Goal: Task Accomplishment & Management: Complete application form

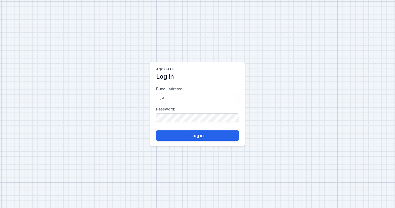
type input "[PERSON_NAME][EMAIL_ADDRESS][PERSON_NAME][DOMAIN_NAME]"
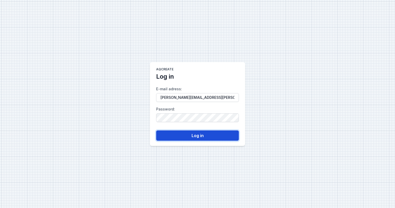
click at [194, 133] on button "Log in" at bounding box center [197, 135] width 83 height 10
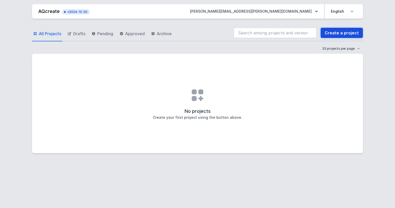
click at [338, 34] on link "Create a project" at bounding box center [342, 33] width 42 height 10
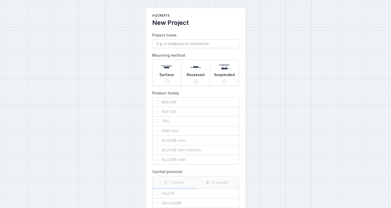
click at [182, 45] on input "Project name:" at bounding box center [195, 43] width 87 height 9
click at [199, 43] on input "Project name:" at bounding box center [195, 43] width 87 height 9
type input "gebouw"
click at [169, 82] on div "Surface" at bounding box center [167, 73] width 29 height 26
click at [169, 82] on input "Surface" at bounding box center [167, 81] width 4 height 4
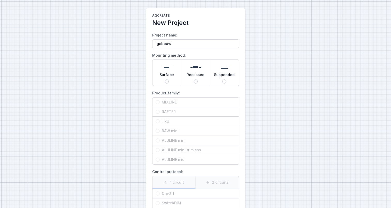
radio input "true"
click at [159, 101] on input "MIXLINE" at bounding box center [158, 102] width 4 height 4
radio input "true"
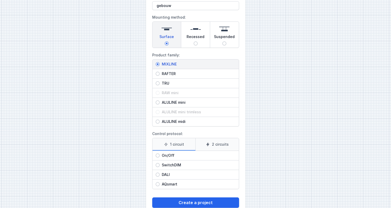
scroll to position [50, 0]
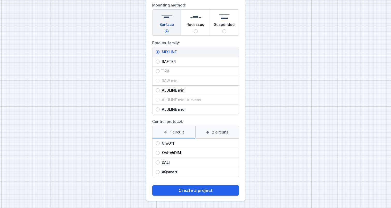
click at [185, 131] on label "1 circuit" at bounding box center [174, 132] width 43 height 12
click at [0, 0] on input "1 circuit" at bounding box center [0, 0] width 0 height 0
click at [199, 133] on label "2 circuits" at bounding box center [216, 132] width 43 height 12
click at [0, 0] on input "2 circuits" at bounding box center [0, 0] width 0 height 0
click at [190, 132] on label "1 circuit" at bounding box center [174, 132] width 43 height 12
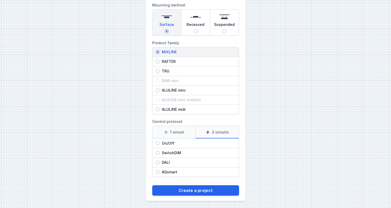
click at [0, 0] on input "1 circuit" at bounding box center [0, 0] width 0 height 0
click at [157, 161] on input "DALI" at bounding box center [158, 162] width 4 height 4
radio input "true"
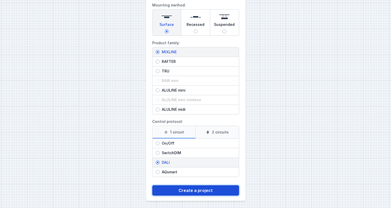
click at [191, 190] on button "Create a project" at bounding box center [195, 190] width 87 height 10
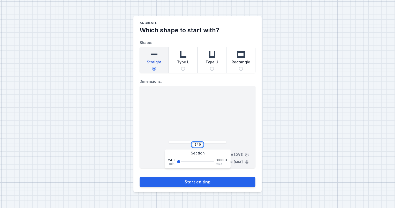
click at [201, 145] on input "240" at bounding box center [197, 144] width 8 height 4
type input "332"
type input "454"
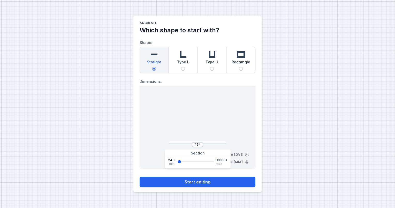
type input "515"
type input "576"
type input "698"
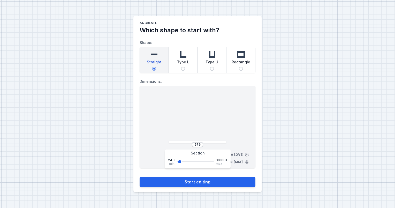
type input "698"
type input "759"
type input "820"
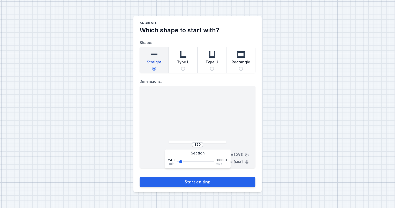
type input "942"
type input "1064"
type input "1186"
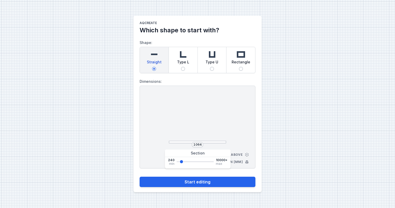
type input "1186"
type input "1308"
type input "1430"
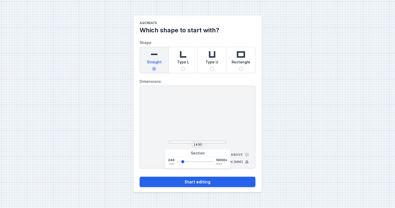
type input "1491"
type input "1857"
type input "2040"
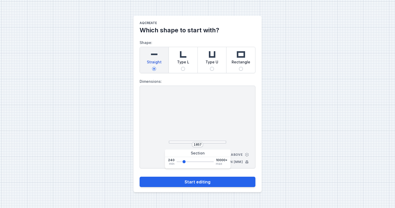
type input "2040"
type input "2162"
type input "2223"
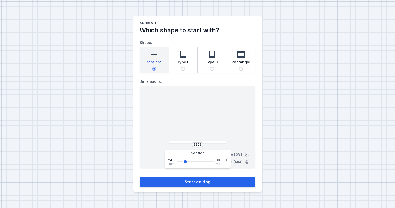
type input "2284"
type input "2345"
type input "2467"
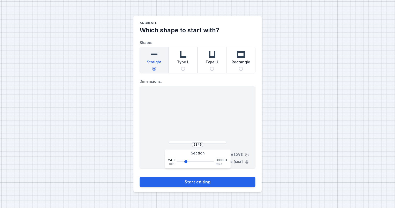
type input "2467"
type input "2589"
type input "2650"
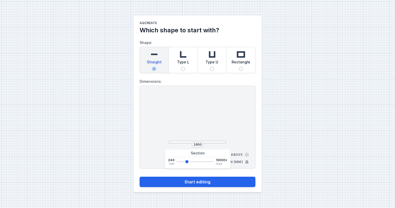
type input "2711"
type input "2772"
type input "2833"
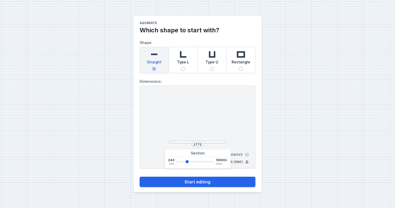
type input "2833"
type input "2894"
type input "2955"
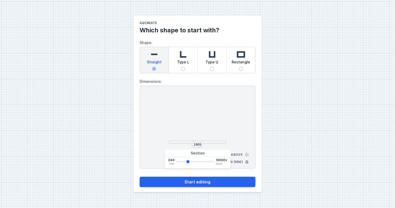
type input "3016"
type input "3077"
type input "3138"
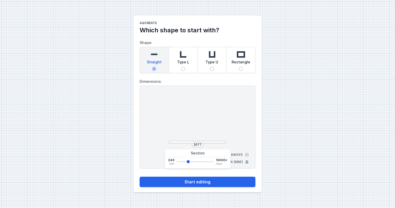
type input "3138"
type input "3077"
type input "3016"
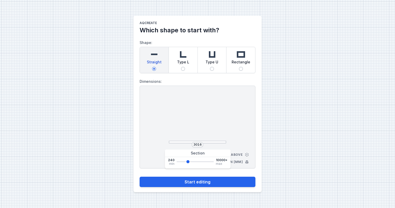
type input "2955"
drag, startPoint x: 177, startPoint y: 161, endPoint x: 187, endPoint y: 162, distance: 9.9
type input "2955"
click at [187, 162] on input "range" at bounding box center [195, 161] width 37 height 1
click at [200, 145] on div "2955" at bounding box center [197, 144] width 11 height 5
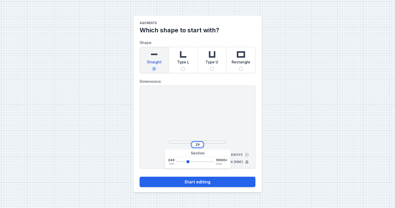
type input "2"
type input "3000"
click at [239, 124] on div "3000 View from above Dimensions in [mm]" at bounding box center [198, 127] width 116 height 83
drag, startPoint x: 183, startPoint y: 69, endPoint x: 183, endPoint y: 73, distance: 4.1
click at [183, 70] on input "Type L" at bounding box center [183, 69] width 4 height 4
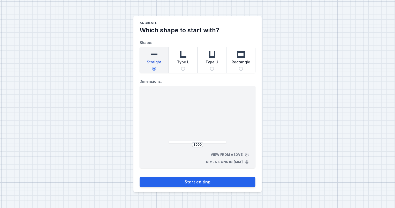
radio input "true"
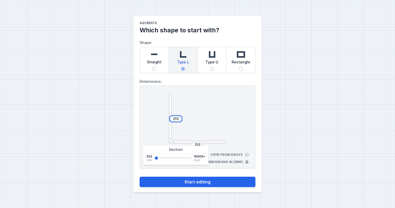
click at [175, 119] on input "252" at bounding box center [176, 119] width 8 height 4
drag, startPoint x: 169, startPoint y: 138, endPoint x: 163, endPoint y: 150, distance: 13.3
click at [163, 150] on body "AQcreate Which shape to start with? Shape: Straight Type L Type U Rectangle Dim…" at bounding box center [197, 104] width 395 height 208
drag, startPoint x: 163, startPoint y: 150, endPoint x: 231, endPoint y: 116, distance: 75.8
click at [231, 116] on div "252 252 View from above Dimensions in [mm]" at bounding box center [198, 127] width 116 height 83
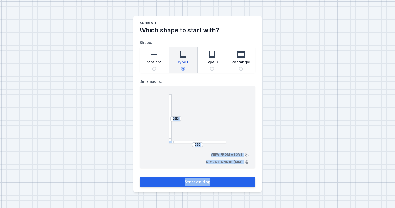
click at [155, 67] on input "Straight" at bounding box center [154, 69] width 4 height 4
radio input "true"
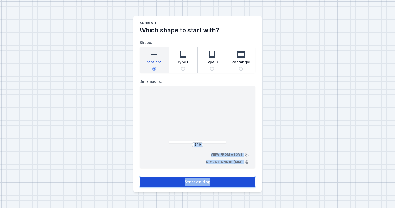
click at [204, 186] on button "Start editing" at bounding box center [198, 182] width 116 height 10
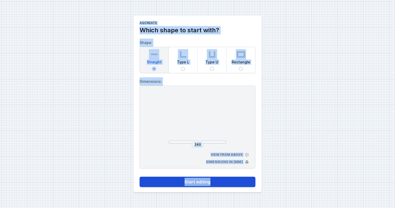
select select "4"
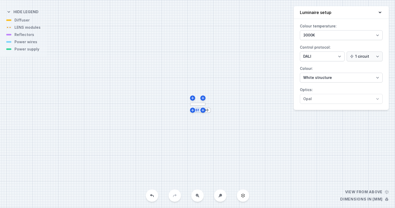
click at [204, 181] on div "S1 240" at bounding box center [197, 104] width 395 height 208
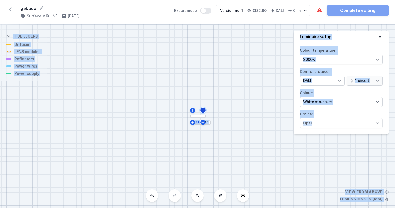
click at [202, 109] on icon at bounding box center [203, 110] width 4 height 4
type input "252"
click at [11, 7] on icon at bounding box center [10, 9] width 3 height 4
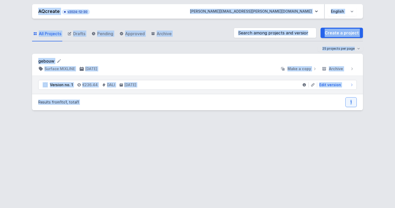
click at [96, 17] on ul "AQcreate v2024-12-30 [PERSON_NAME][EMAIL_ADDRESS][PERSON_NAME][DOMAIN_NAME] Pol…" at bounding box center [197, 11] width 318 height 14
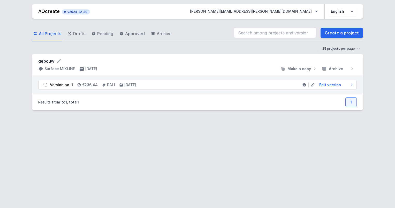
select select "4"
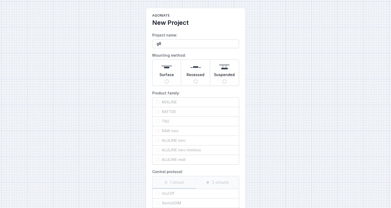
type input "g"
type input "gebouw"
click at [165, 82] on input "Surface" at bounding box center [167, 81] width 4 height 4
radio input "true"
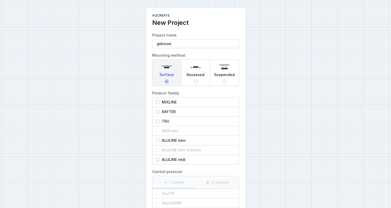
click at [157, 102] on input "MIXLINE" at bounding box center [158, 102] width 4 height 4
radio input "true"
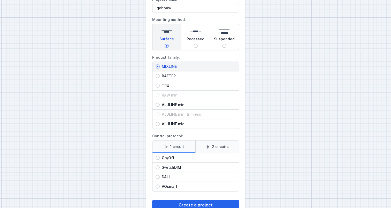
scroll to position [50, 0]
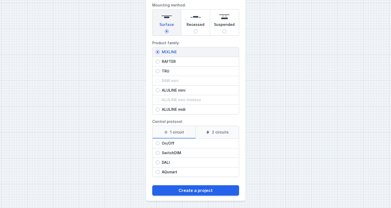
click at [157, 162] on input "DALI" at bounding box center [158, 162] width 4 height 4
radio input "true"
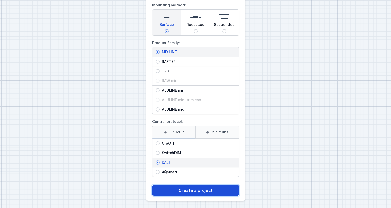
click at [203, 190] on button "Create a project" at bounding box center [195, 190] width 87 height 10
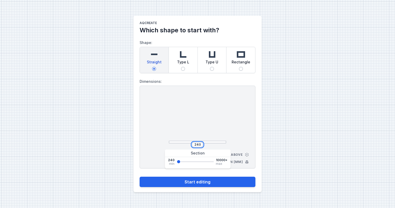
click at [200, 145] on input "240" at bounding box center [197, 144] width 8 height 4
drag, startPoint x: 200, startPoint y: 144, endPoint x: 194, endPoint y: 144, distance: 5.7
click at [194, 144] on input "240" at bounding box center [197, 144] width 8 height 4
type input "3000"
click at [140, 177] on button "Start editing" at bounding box center [198, 182] width 116 height 10
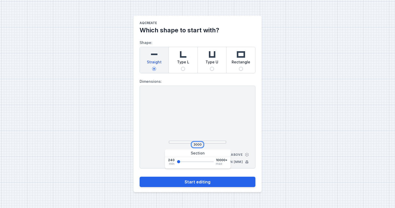
type input "3000"
select select "4"
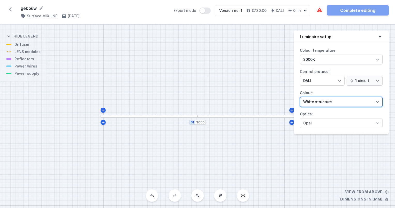
click at [374, 102] on select "White structure Black structure Gold structure Copper Gray Another colour (from…" at bounding box center [341, 102] width 83 height 10
click at [290, 85] on div "S1 3000" at bounding box center [197, 116] width 395 height 184
click at [306, 9] on icon "button" at bounding box center [305, 10] width 5 height 5
click at [351, 103] on select "White structure Black structure Gold structure Copper Gray Another colour (from…" at bounding box center [341, 102] width 83 height 10
click at [289, 154] on div "S1 3000" at bounding box center [197, 116] width 395 height 184
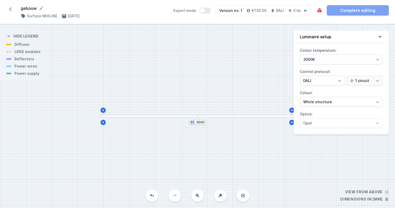
click at [356, 128] on div "Colour temperature: 3000K 4000K 2700K Control protocol: On/Off SwitchDIM DALI A…" at bounding box center [341, 90] width 95 height 88
click at [19, 53] on div "S1 3000" at bounding box center [197, 116] width 395 height 184
click at [218, 117] on div at bounding box center [246, 116] width 97 height 3
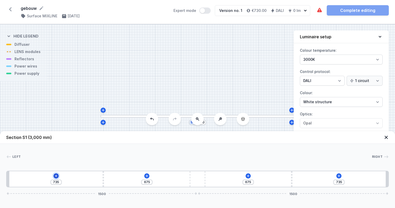
click at [56, 174] on icon at bounding box center [56, 176] width 4 height 4
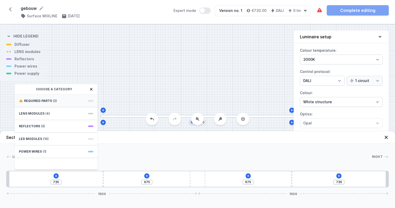
click at [79, 97] on div "Required parts (2)" at bounding box center [56, 101] width 83 height 13
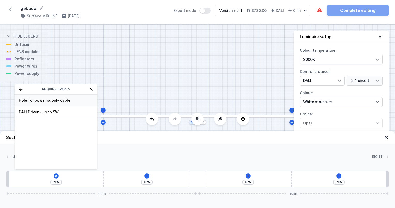
click at [75, 103] on div "Hole for power supply cable" at bounding box center [56, 101] width 83 height 12
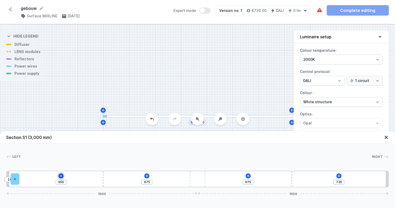
click at [61, 175] on icon at bounding box center [61, 175] width 3 height 3
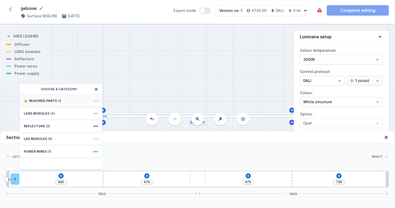
click at [86, 99] on div "Required parts (1)" at bounding box center [61, 101] width 83 height 13
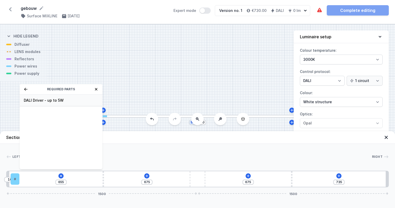
click at [78, 101] on span "DALI Driver - up to 5W" at bounding box center [61, 100] width 74 height 5
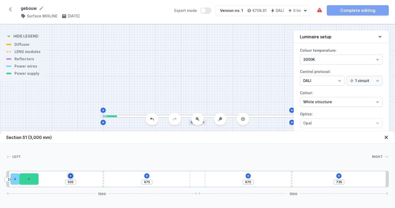
click at [71, 174] on icon at bounding box center [71, 176] width 4 height 4
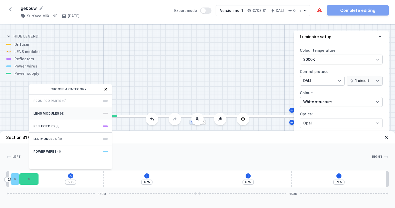
click at [106, 114] on div "LENS modules (4)" at bounding box center [70, 113] width 83 height 13
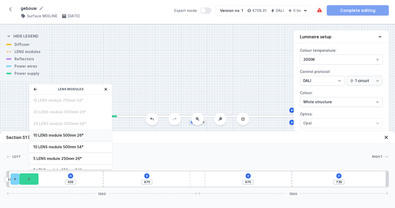
click at [94, 135] on span "10 LENS module 500mm 26°" at bounding box center [70, 135] width 74 height 5
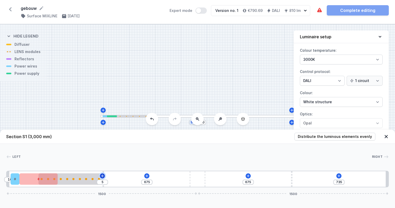
click at [104, 177] on icon at bounding box center [102, 176] width 4 height 4
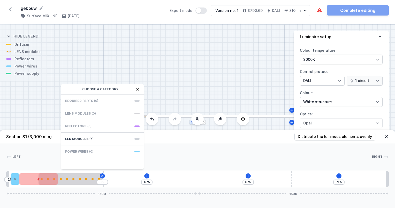
click at [139, 114] on span at bounding box center [136, 114] width 5 height 2
click at [168, 65] on div "S1 3000" at bounding box center [197, 116] width 395 height 184
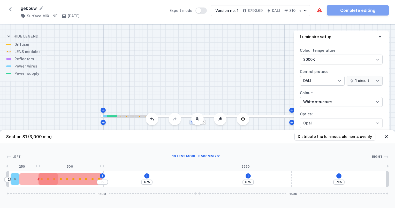
click at [61, 178] on div at bounding box center [61, 179] width 2 height 2
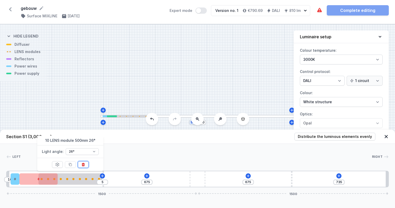
click at [83, 164] on icon at bounding box center [83, 164] width 4 height 4
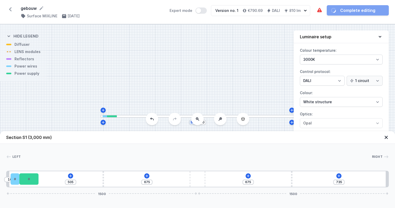
click at [73, 177] on div "10 505 675 675 735 1500 1500" at bounding box center [197, 179] width 383 height 17
click at [70, 175] on icon at bounding box center [71, 176] width 4 height 4
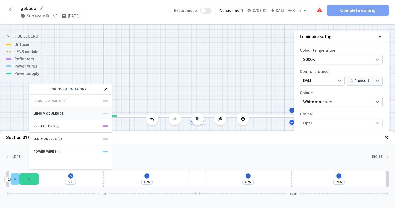
click at [106, 114] on div "LENS modules (4)" at bounding box center [70, 113] width 83 height 13
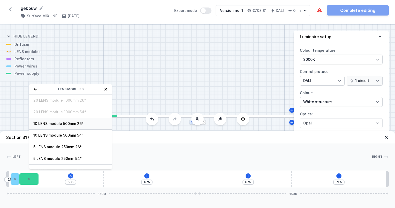
scroll to position [18, 0]
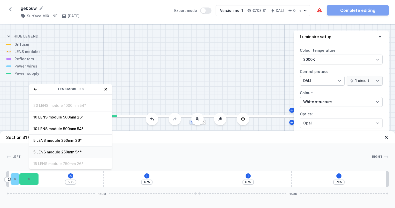
click at [64, 152] on span "5 LENS module 250mm 54°" at bounding box center [70, 151] width 74 height 5
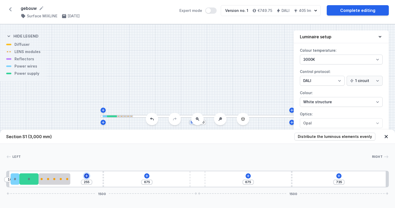
click at [86, 174] on icon at bounding box center [87, 176] width 4 height 4
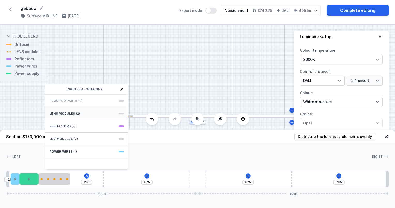
click at [120, 113] on span at bounding box center [121, 114] width 5 height 2
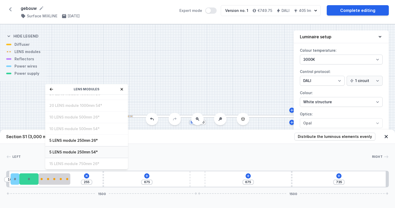
click at [92, 152] on span "5 LENS module 250mm 54°" at bounding box center [86, 151] width 74 height 5
type input "5"
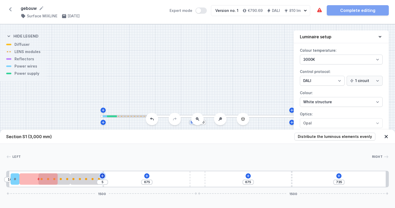
click at [104, 175] on icon at bounding box center [102, 176] width 4 height 4
click at [90, 179] on div at bounding box center [86, 179] width 32 height 2
select select "1516"
click at [99, 164] on icon at bounding box center [99, 164] width 4 height 4
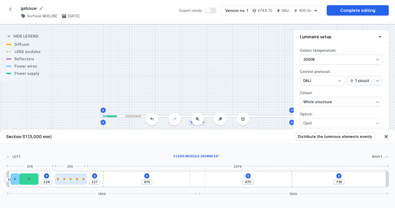
type input "125"
type input "130"
type input "123"
type input "132"
drag, startPoint x: 55, startPoint y: 178, endPoint x: 71, endPoint y: 177, distance: 15.5
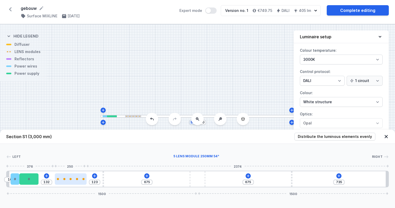
click at [70, 178] on div at bounding box center [71, 179] width 2 height 2
type input "121"
type input "134"
click at [147, 177] on icon at bounding box center [147, 175] width 3 height 3
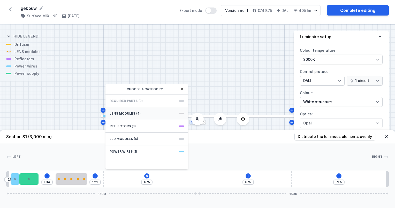
click at [180, 113] on span at bounding box center [181, 114] width 5 height 2
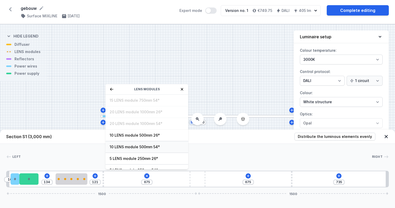
click at [141, 144] on span "10 LENS module 500mm 54°" at bounding box center [147, 146] width 74 height 5
type input "180"
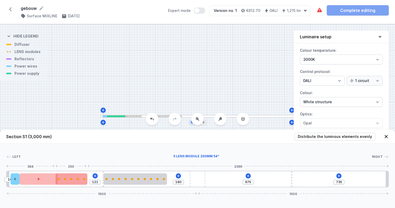
type input "105"
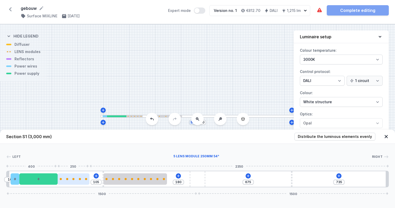
drag, startPoint x: 79, startPoint y: 178, endPoint x: 84, endPoint y: 178, distance: 5.7
click at [84, 178] on div at bounding box center [74, 178] width 32 height 11
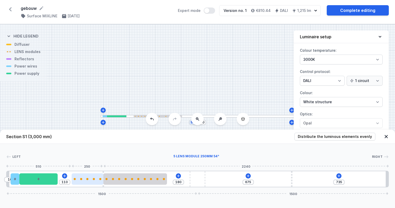
drag, startPoint x: 72, startPoint y: 179, endPoint x: 85, endPoint y: 175, distance: 13.4
click at [85, 175] on div at bounding box center [88, 178] width 32 height 11
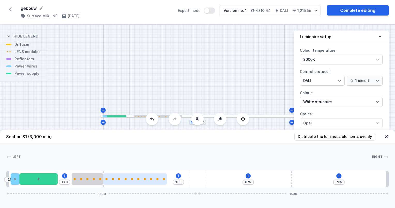
click at [150, 184] on div "10 110 180 675 735 1500 1500" at bounding box center [197, 179] width 383 height 17
type input "54"
type input "121"
type input "52"
type input "123"
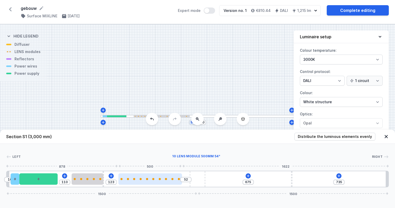
type input "50"
type input "125"
type input "48"
type input "127"
drag, startPoint x: 149, startPoint y: 180, endPoint x: 165, endPoint y: 178, distance: 16.2
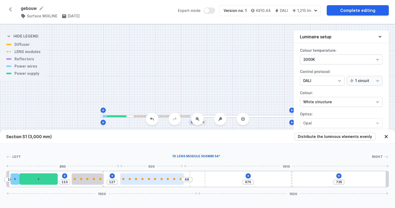
click at [165, 178] on div at bounding box center [152, 178] width 64 height 11
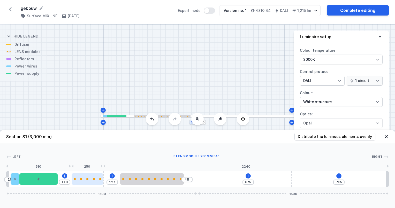
type input "72"
type input "27"
type input "74"
drag, startPoint x: 91, startPoint y: 178, endPoint x: 85, endPoint y: 179, distance: 6.3
click at [85, 179] on div at bounding box center [83, 179] width 32 height 2
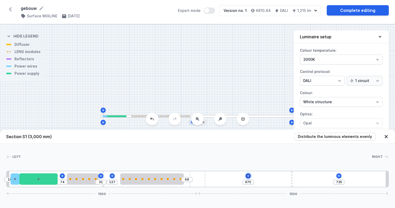
click at [249, 178] on icon at bounding box center [248, 176] width 4 height 4
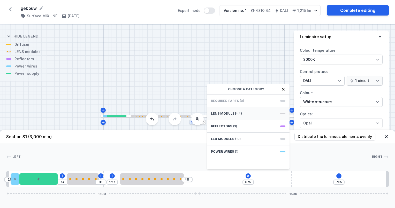
click at [282, 115] on div "LENS modules (4)" at bounding box center [248, 113] width 83 height 13
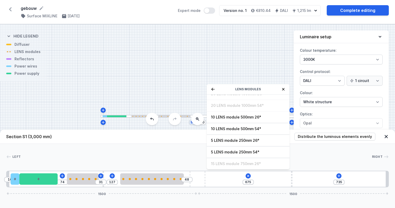
click at [212, 89] on icon at bounding box center [212, 89] width 3 height 3
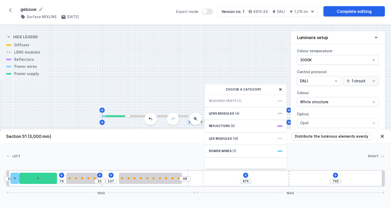
scroll to position [0, 0]
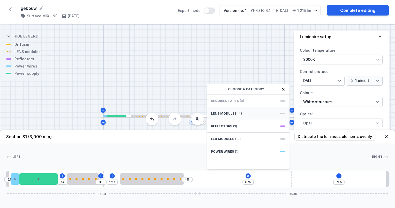
click at [283, 114] on span at bounding box center [282, 114] width 5 height 2
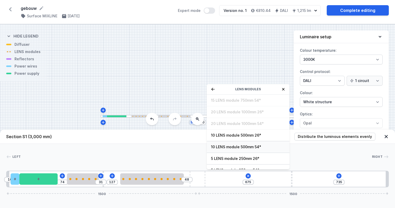
click at [250, 145] on span "10 LENS module 500mm 54°" at bounding box center [248, 146] width 74 height 5
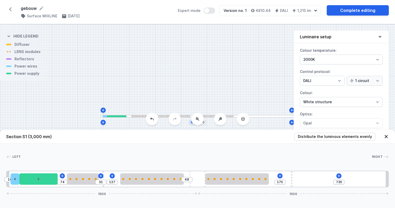
click at [250, 145] on div "Left Right 1 2 3 4 5 6 7 6 5 1 10 74 31 127 48 175 735 1500 1500 30 70 300 74 2…" at bounding box center [197, 165] width 395 height 43
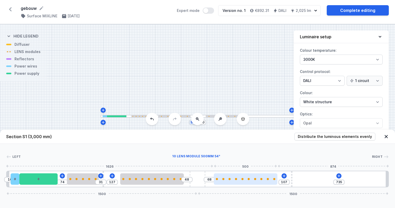
type input "105"
type input "70"
drag, startPoint x: 238, startPoint y: 180, endPoint x: 250, endPoint y: 180, distance: 12.2
click at [250, 180] on div at bounding box center [246, 178] width 64 height 11
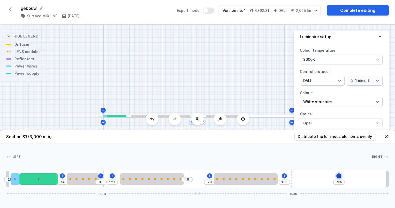
click at [340, 177] on icon at bounding box center [339, 176] width 4 height 4
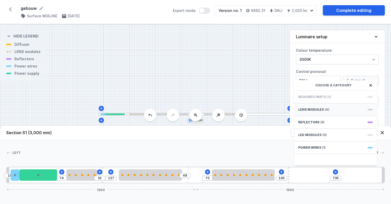
click at [368, 116] on div "LENS modules (4)" at bounding box center [335, 109] width 83 height 13
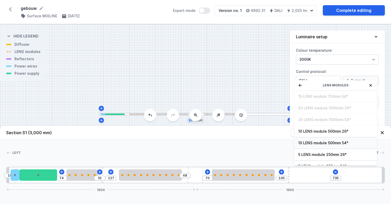
click at [339, 146] on span "10 LENS module 500mm 54°" at bounding box center [335, 142] width 74 height 5
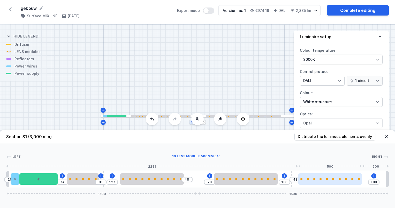
type input "181"
type input "54"
type input "179"
type input "56"
type input "171"
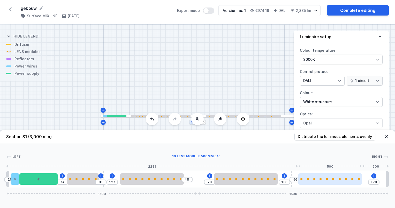
type input "64"
type input "155"
type input "80"
type input "153"
type input "82"
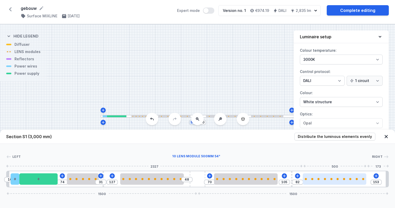
drag, startPoint x: 320, startPoint y: 180, endPoint x: 335, endPoint y: 180, distance: 15.8
click at [335, 180] on div at bounding box center [335, 178] width 64 height 11
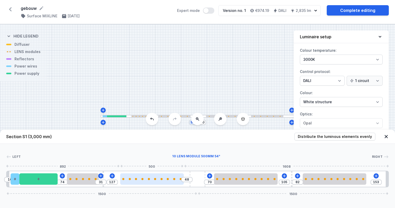
type input "42"
type input "133"
type input "50"
type input "125"
type input "52"
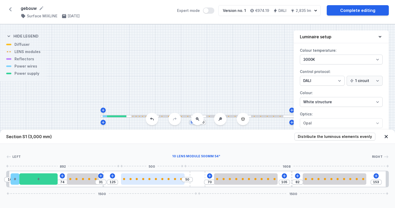
type input "123"
type input "54"
type input "121"
type input "58"
type input "117"
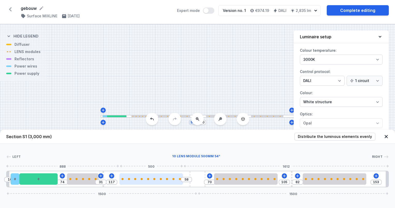
type input "60"
type input "115"
type input "66"
type input "109"
type input "68"
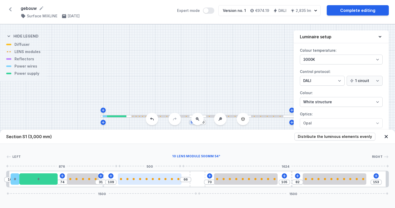
type input "107"
type input "70"
type input "105"
drag, startPoint x: 156, startPoint y: 180, endPoint x: 153, endPoint y: 180, distance: 3.7
click at [153, 180] on div at bounding box center [149, 178] width 64 height 11
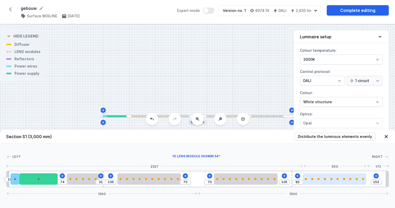
type input "185"
type input "50"
type input "167"
type input "68"
type input "159"
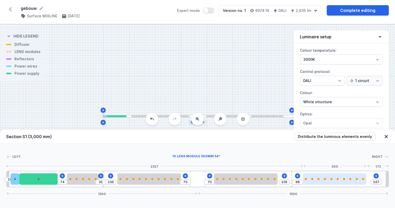
type input "76"
type input "155"
type input "80"
type input "153"
type input "82"
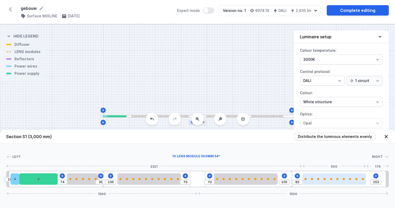
type input "147"
type input "88"
type input "145"
type input "90"
type input "141"
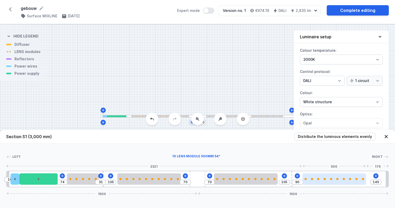
type input "94"
type input "137"
type input "98"
type input "133"
type input "102"
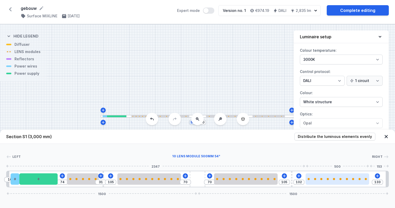
type input "129"
type input "106"
type input "125"
type input "110"
type input "123"
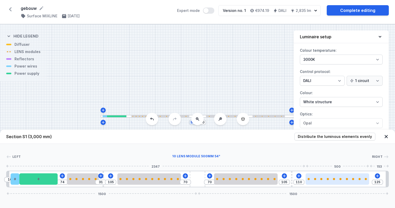
type input "112"
type input "125"
type input "110"
drag, startPoint x: 342, startPoint y: 181, endPoint x: 350, endPoint y: 180, distance: 8.3
click at [350, 180] on div at bounding box center [338, 178] width 64 height 11
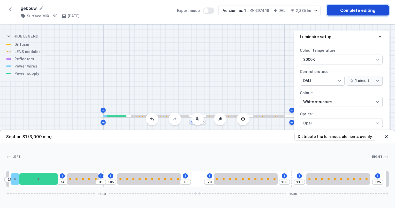
click at [362, 12] on link "Complete editing" at bounding box center [358, 10] width 62 height 10
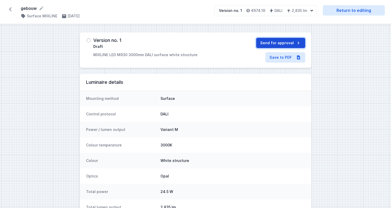
click at [301, 42] on button "Send for approval" at bounding box center [280, 43] width 49 height 10
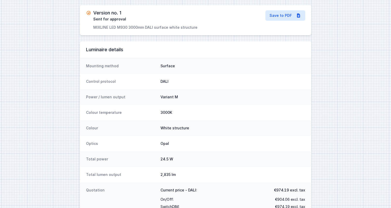
scroll to position [50, 0]
